Goal: Navigation & Orientation: Understand site structure

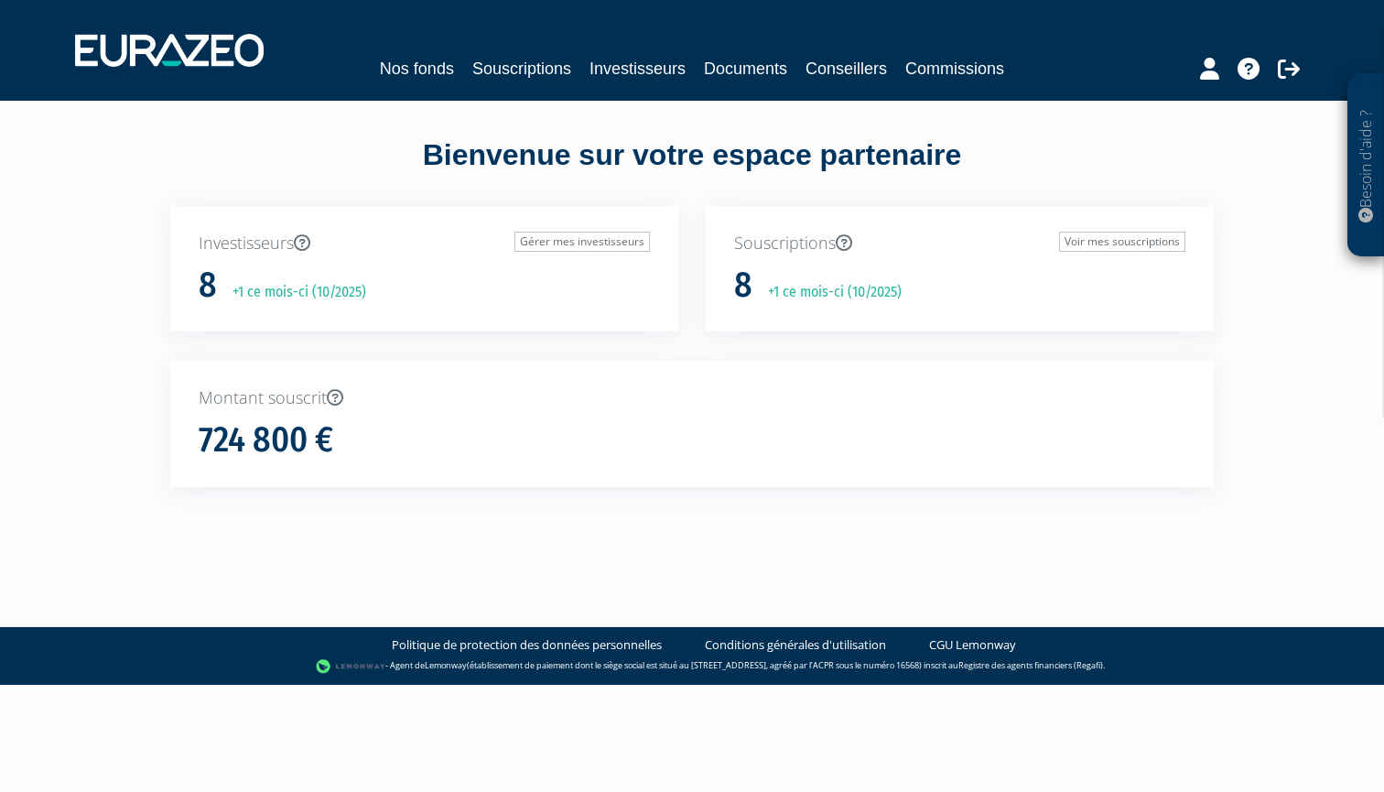
click at [1209, 68] on icon at bounding box center [1209, 69] width 19 height 22
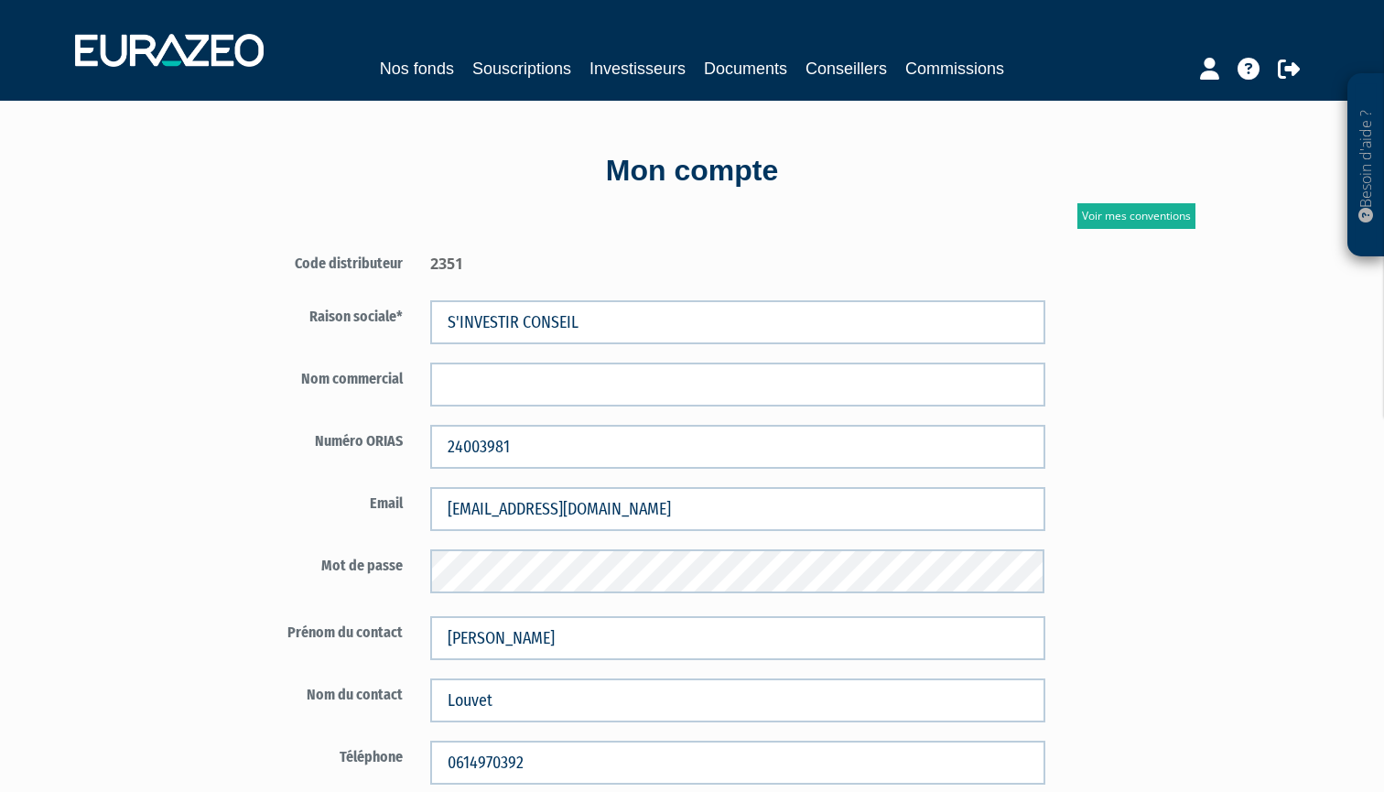
click at [1259, 68] on icon at bounding box center [1249, 69] width 22 height 22
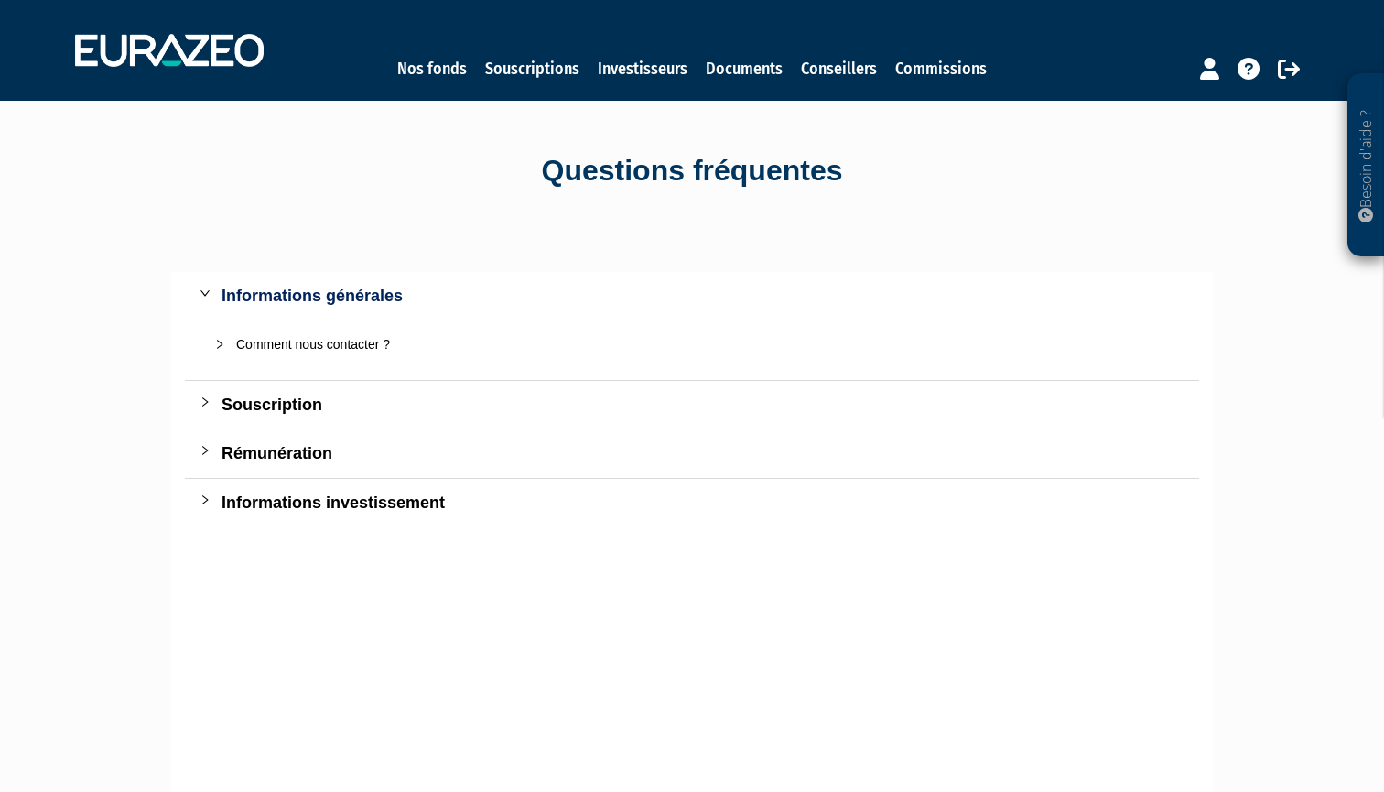
click at [209, 406] on div at bounding box center [211, 402] width 22 height 20
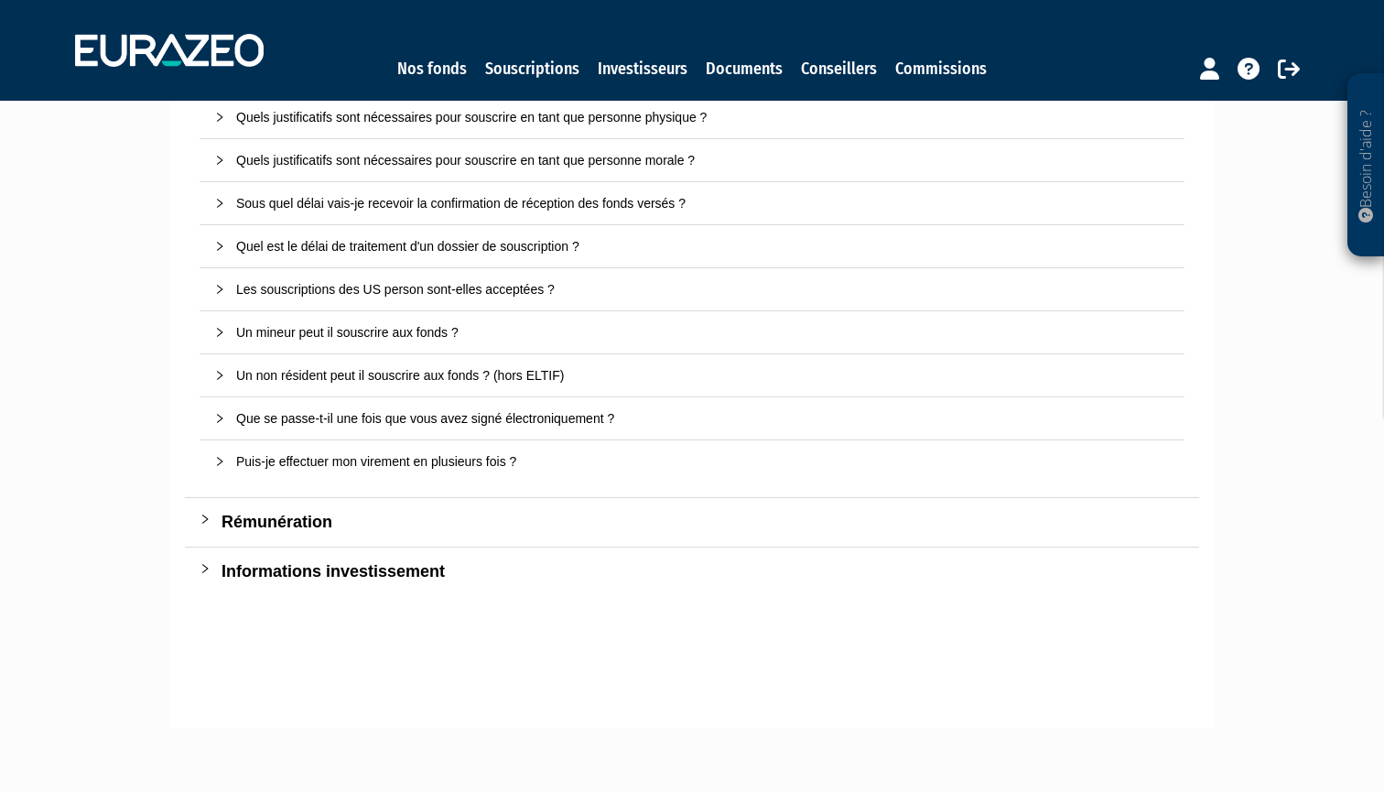
scroll to position [357, 0]
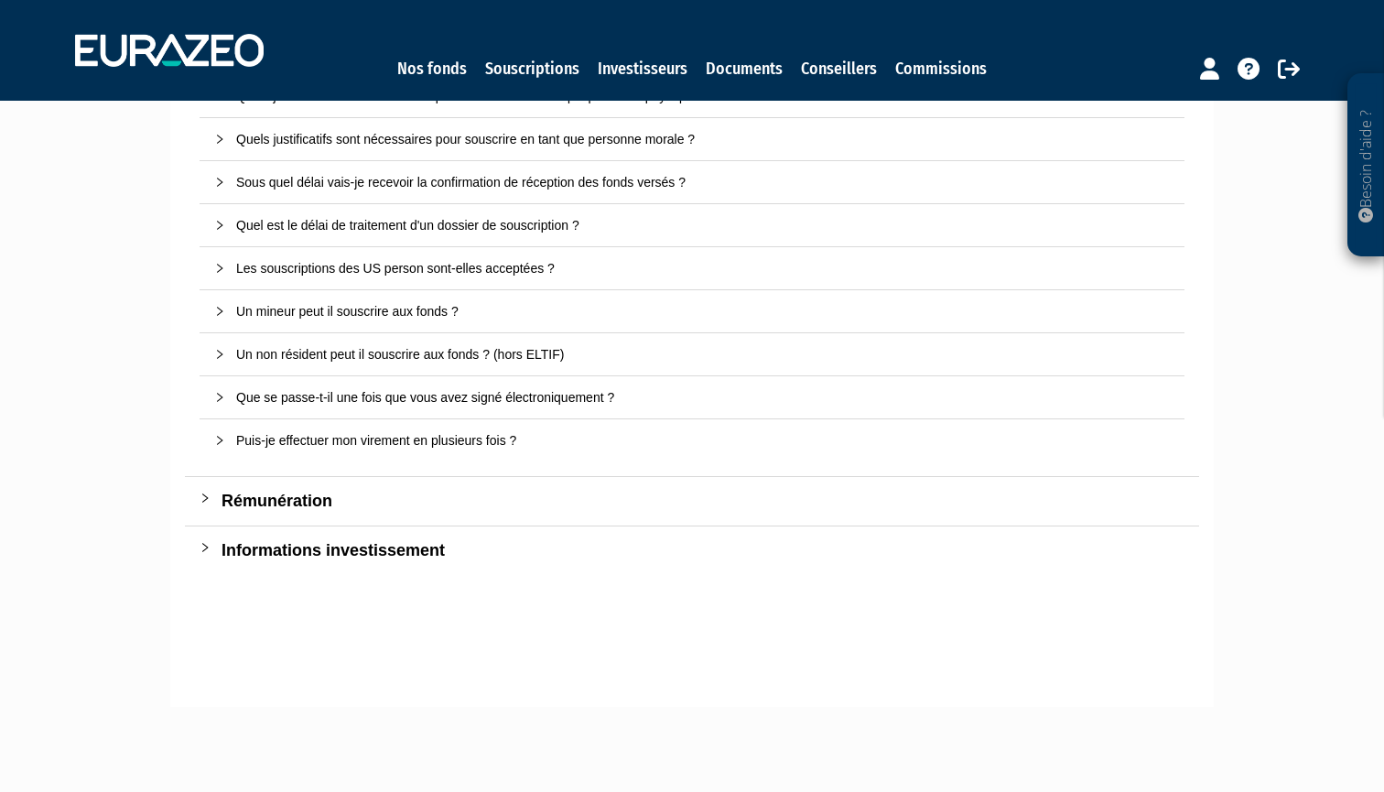
click at [220, 547] on div at bounding box center [211, 547] width 22 height 20
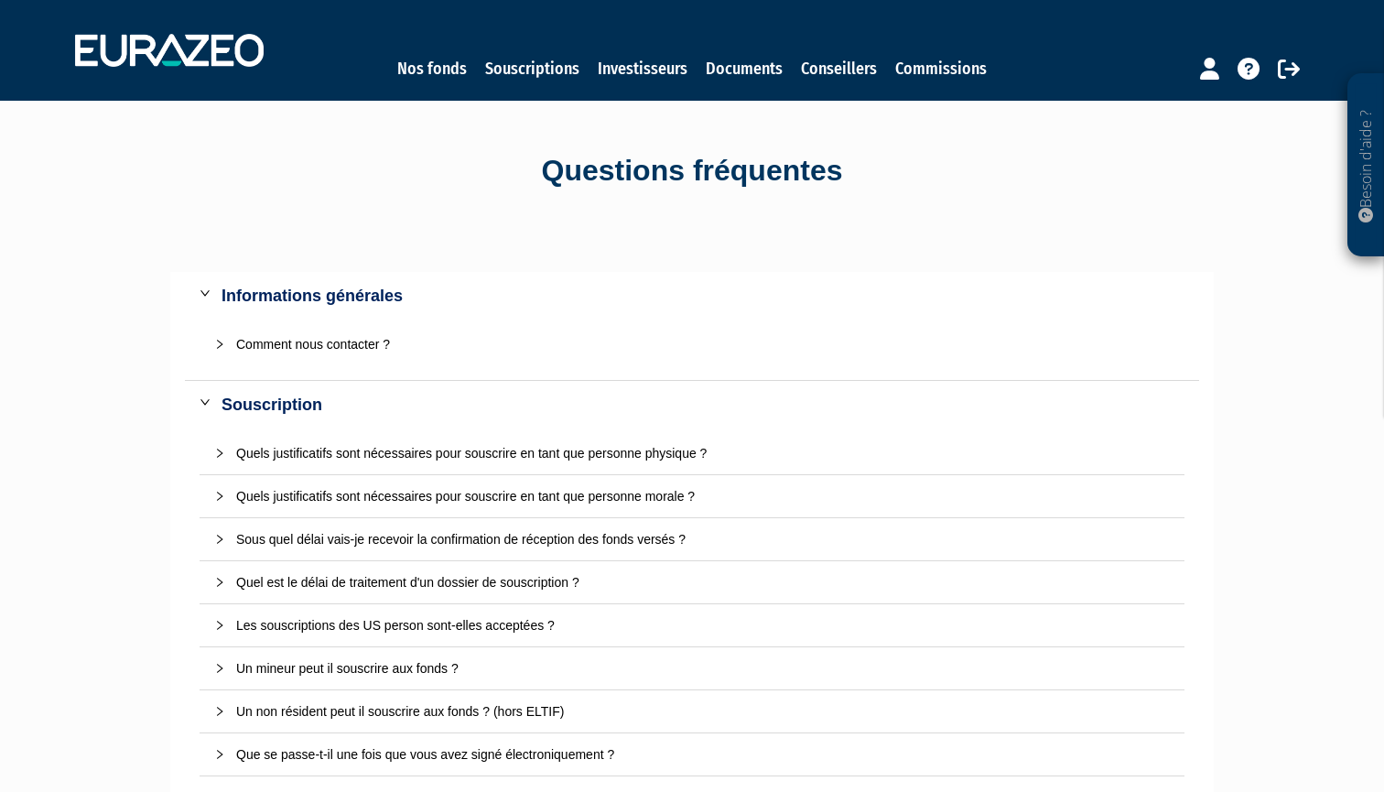
scroll to position [0, 0]
click at [816, 71] on link "Conseillers" at bounding box center [839, 69] width 76 height 26
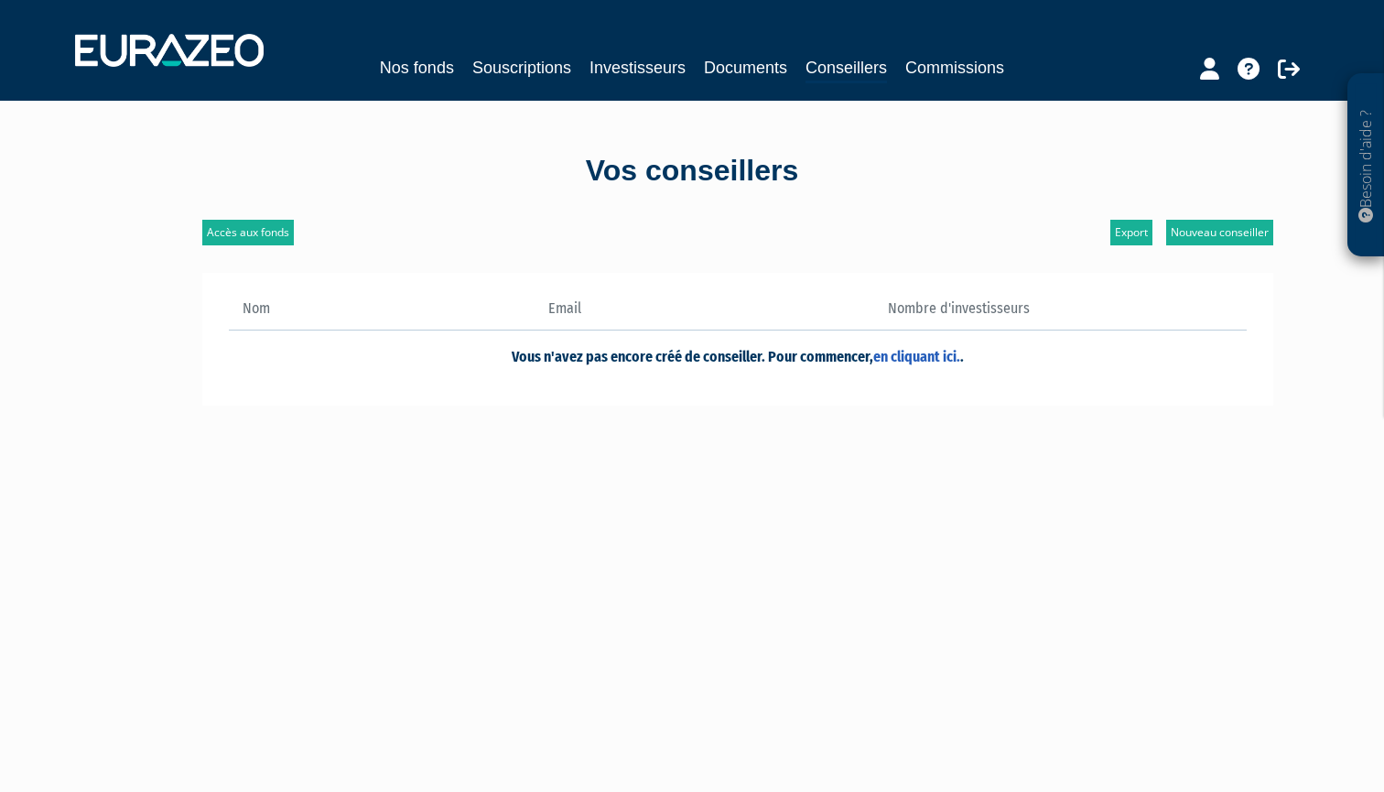
click at [425, 67] on link "Nos fonds" at bounding box center [417, 68] width 74 height 26
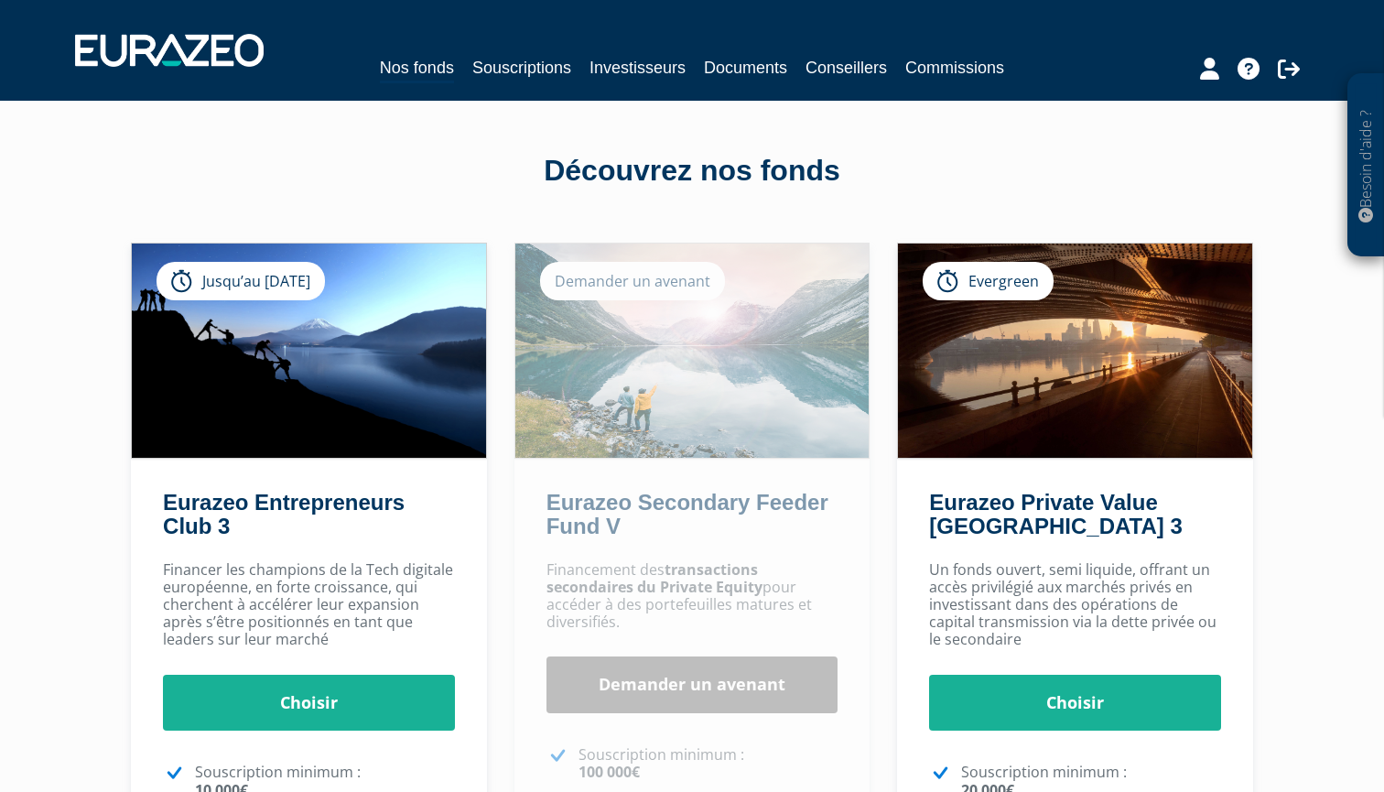
click at [1243, 75] on icon at bounding box center [1249, 69] width 22 height 22
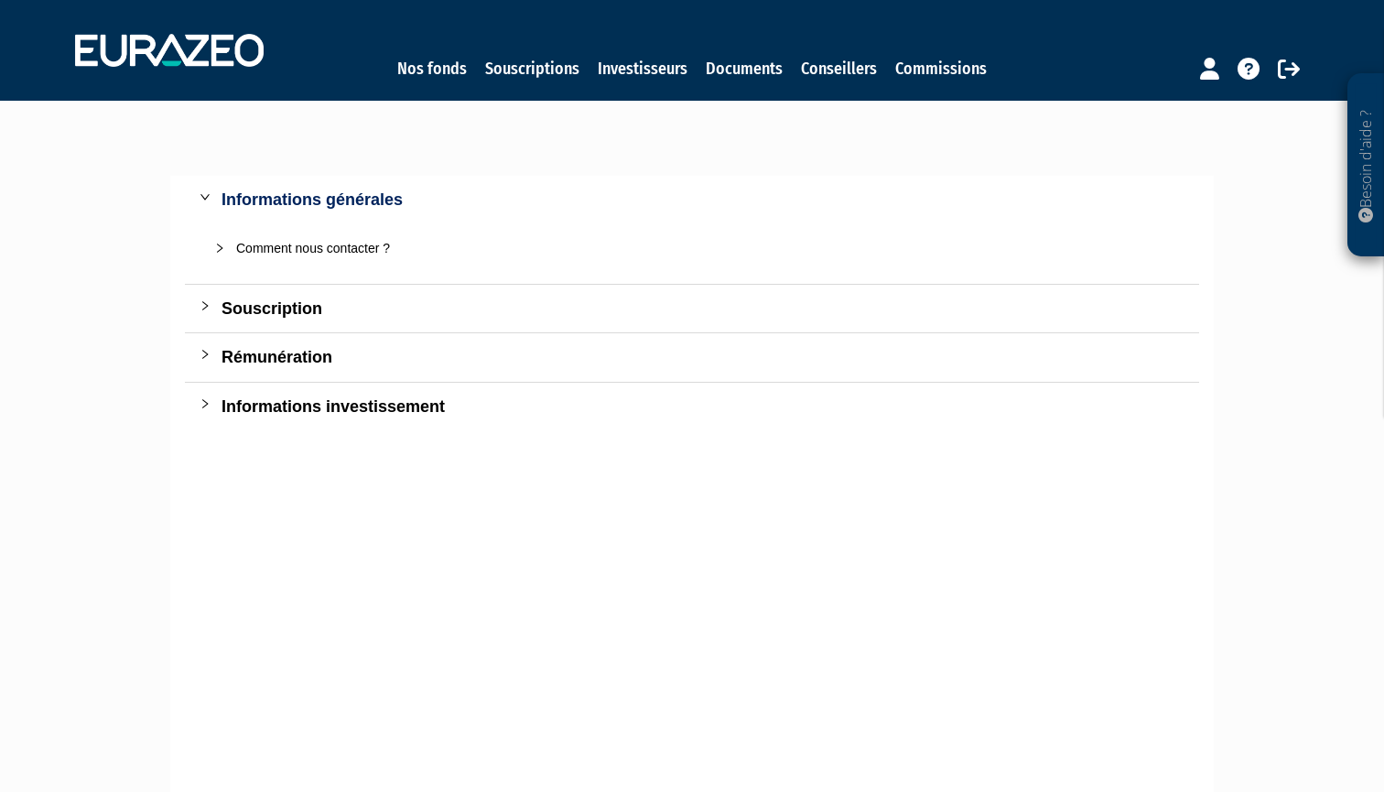
scroll to position [99, 0]
